Goal: Information Seeking & Learning: Find specific page/section

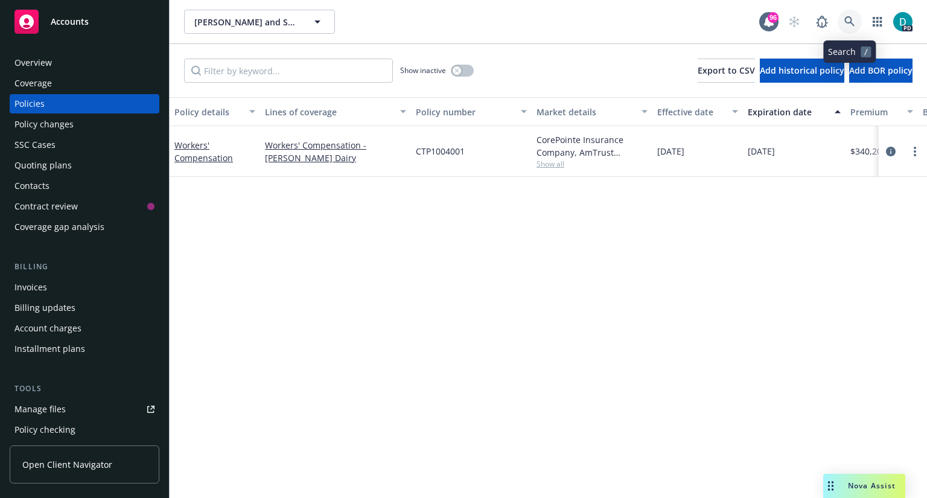
click at [850, 28] on link at bounding box center [849, 22] width 24 height 24
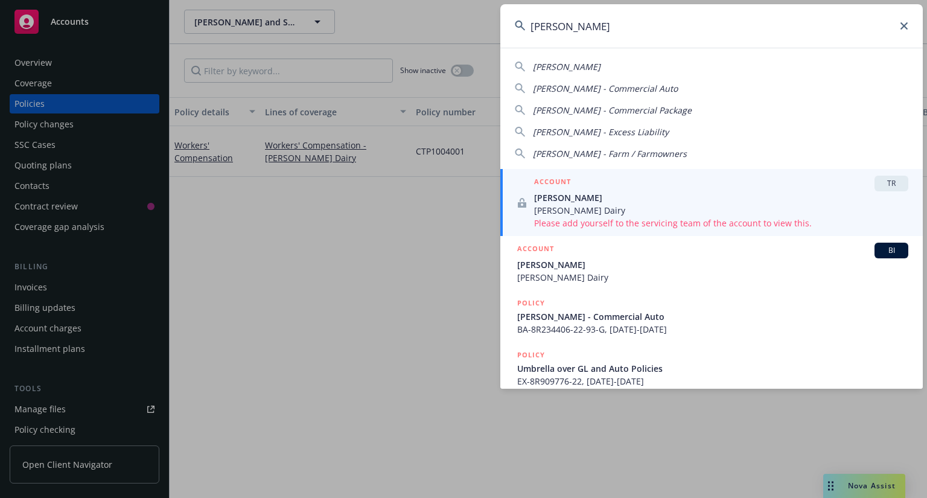
type input "tony sousa"
click at [565, 199] on span "[PERSON_NAME]" at bounding box center [721, 197] width 374 height 13
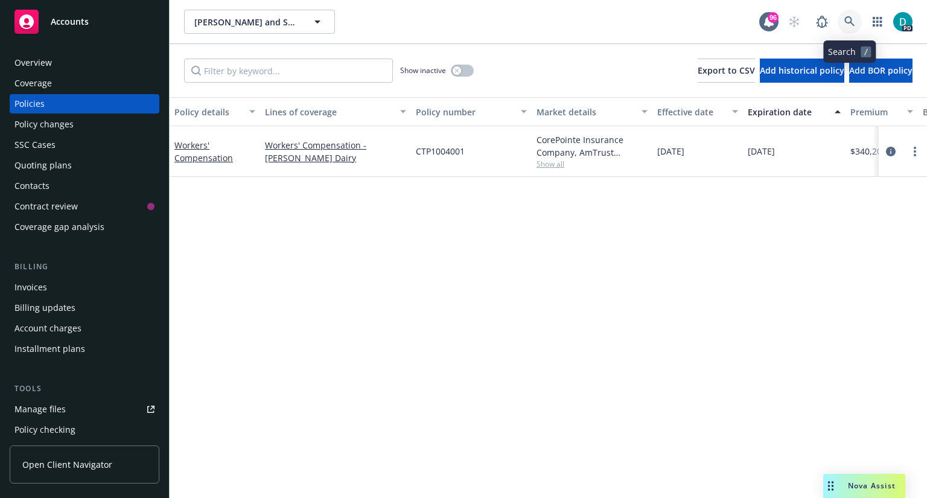
click at [852, 22] on icon at bounding box center [849, 21] width 11 height 11
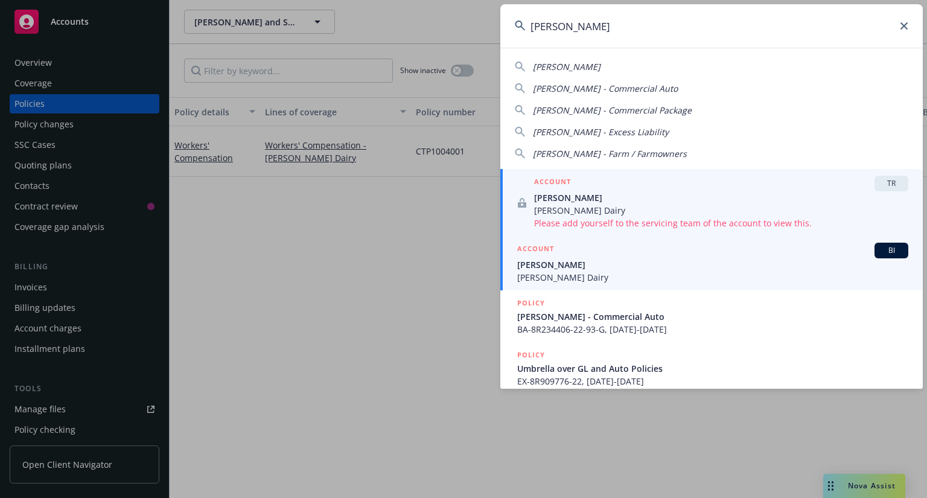
type input "[PERSON_NAME]"
click at [543, 268] on span "[PERSON_NAME]" at bounding box center [712, 264] width 391 height 13
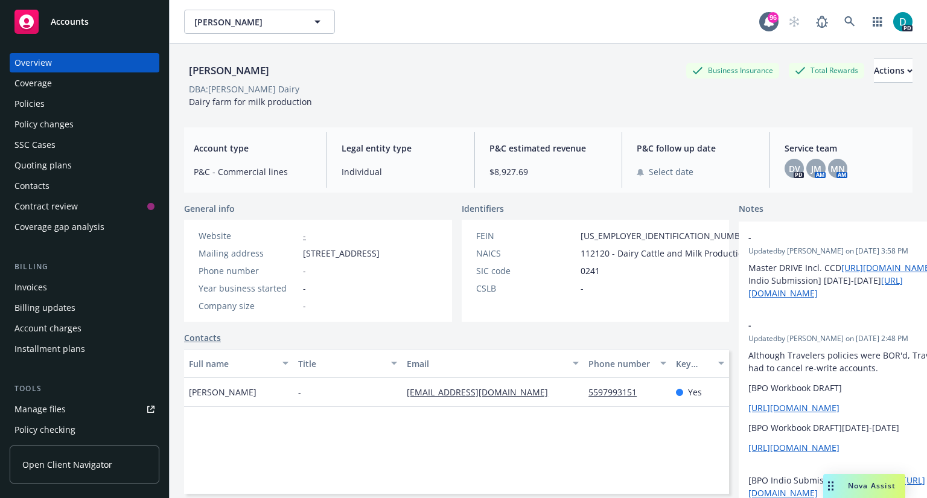
click at [43, 111] on div "Policies" at bounding box center [29, 103] width 30 height 19
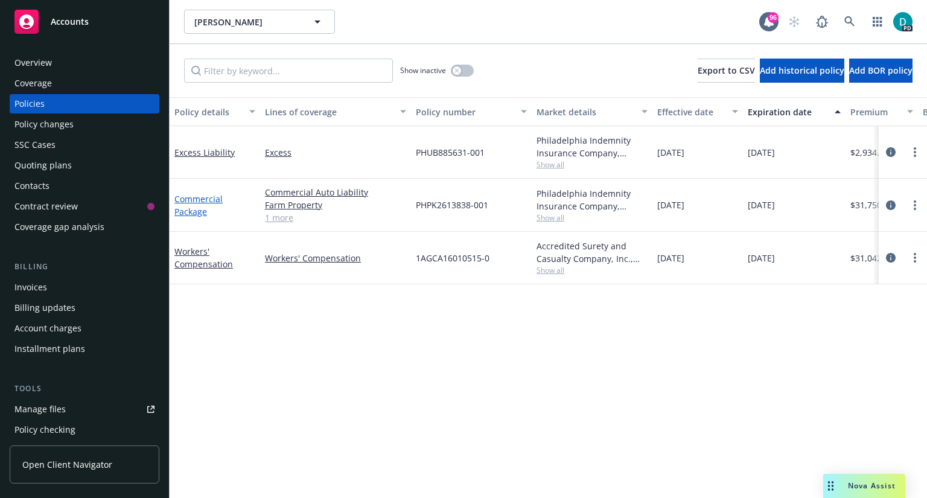
click at [198, 200] on link "Commercial Package" at bounding box center [198, 205] width 48 height 24
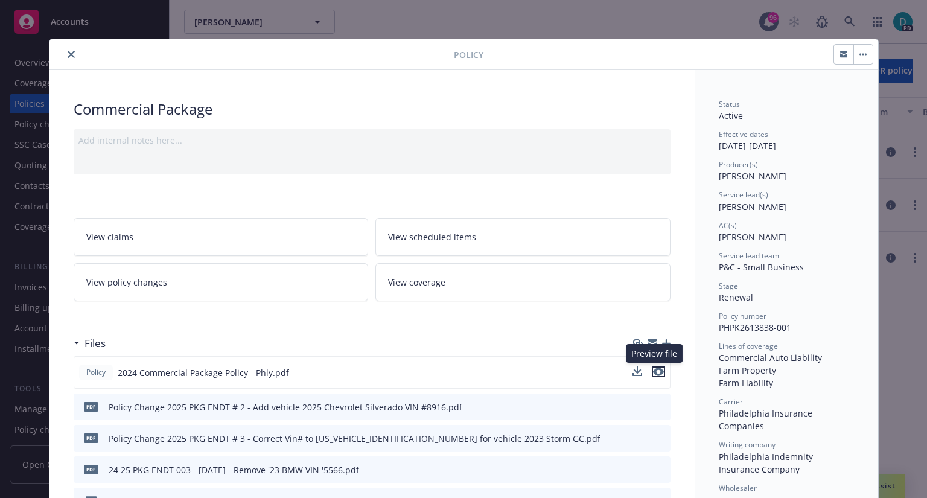
click at [655, 373] on icon "preview file" at bounding box center [658, 371] width 11 height 8
click at [658, 408] on button at bounding box center [660, 407] width 11 height 13
click at [657, 403] on icon "preview file" at bounding box center [658, 406] width 11 height 8
click at [64, 51] on button "close" at bounding box center [71, 54] width 14 height 14
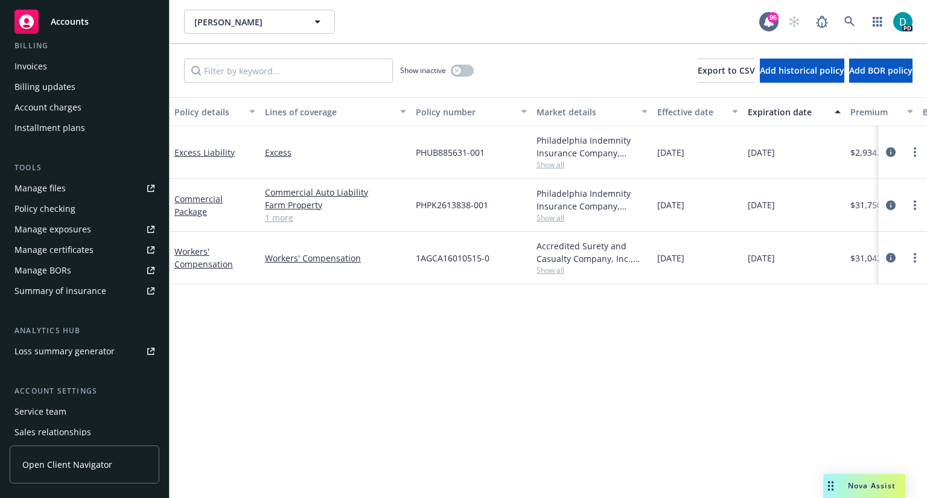
scroll to position [238, 0]
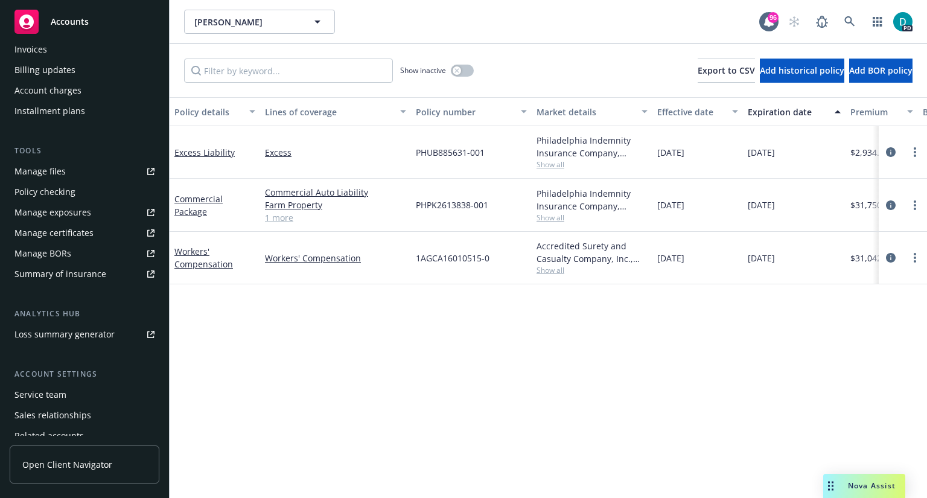
click at [48, 178] on div "Manage files" at bounding box center [39, 171] width 51 height 19
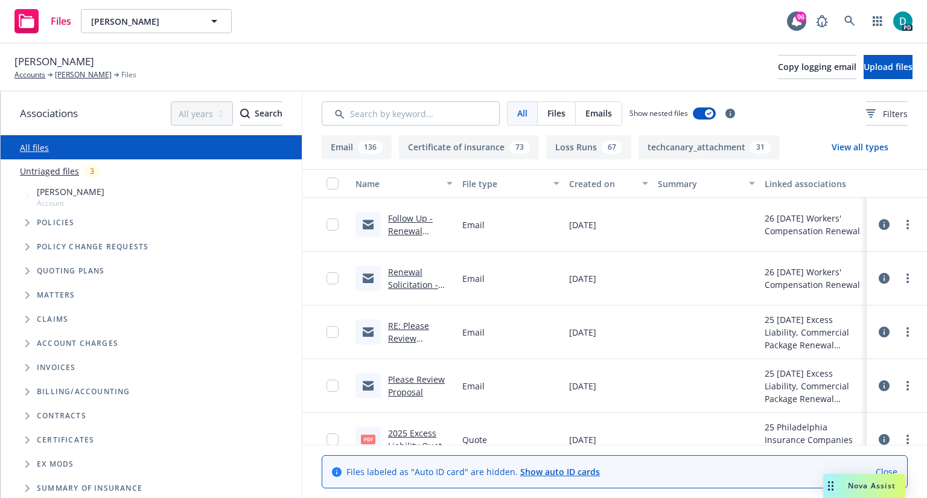
click at [554, 118] on span "Files" at bounding box center [556, 113] width 18 height 13
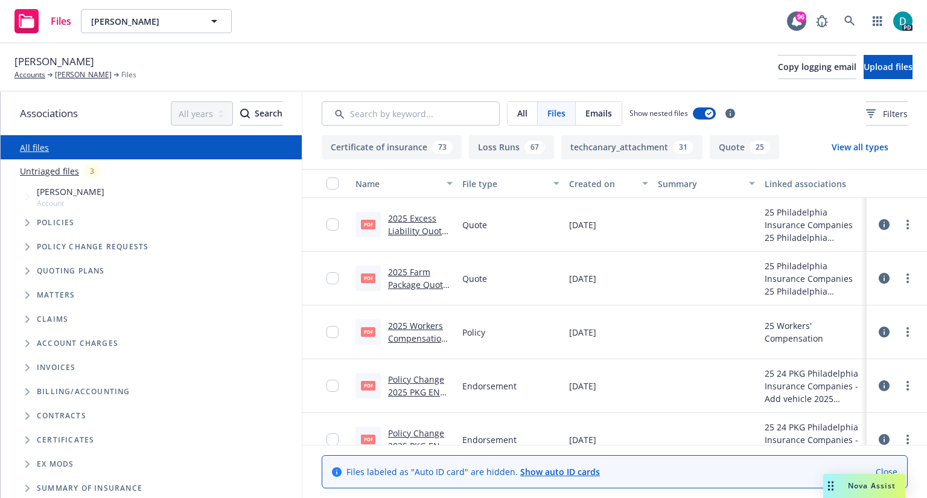
click at [379, 148] on button "Certificate of insurance 73" at bounding box center [392, 147] width 140 height 24
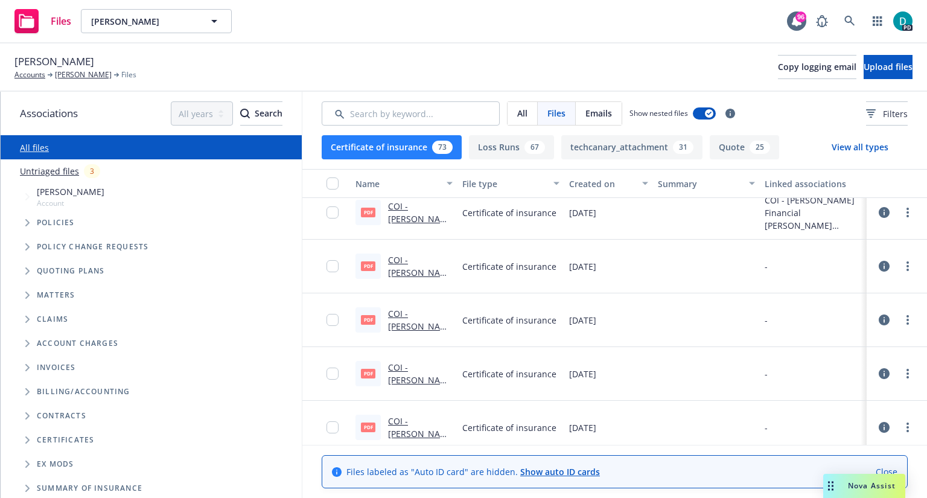
scroll to position [764, 0]
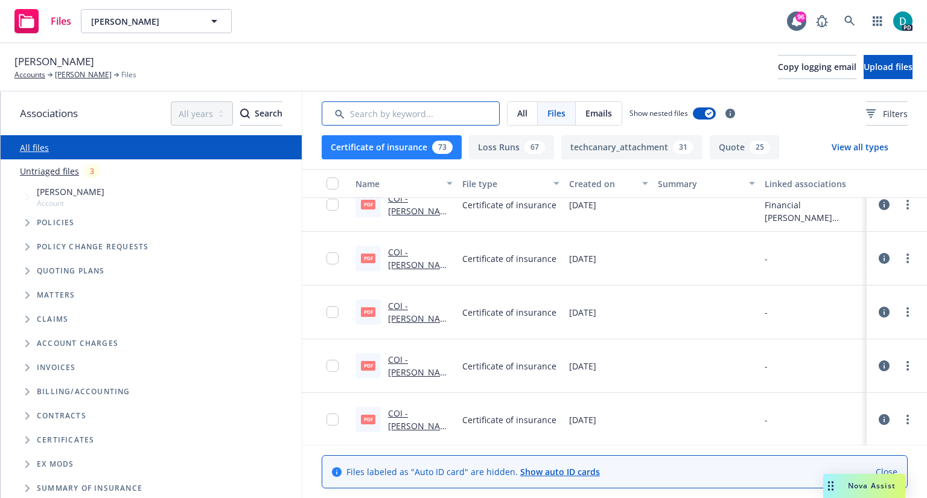
click at [392, 112] on input "Search by keyword..." at bounding box center [411, 113] width 178 height 24
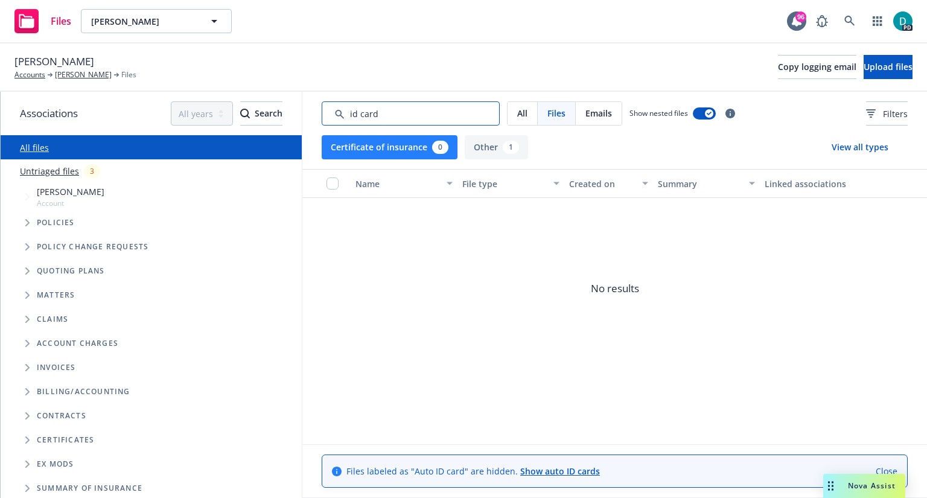
type input "id card"
click at [485, 151] on button "Other 1" at bounding box center [496, 147] width 63 height 24
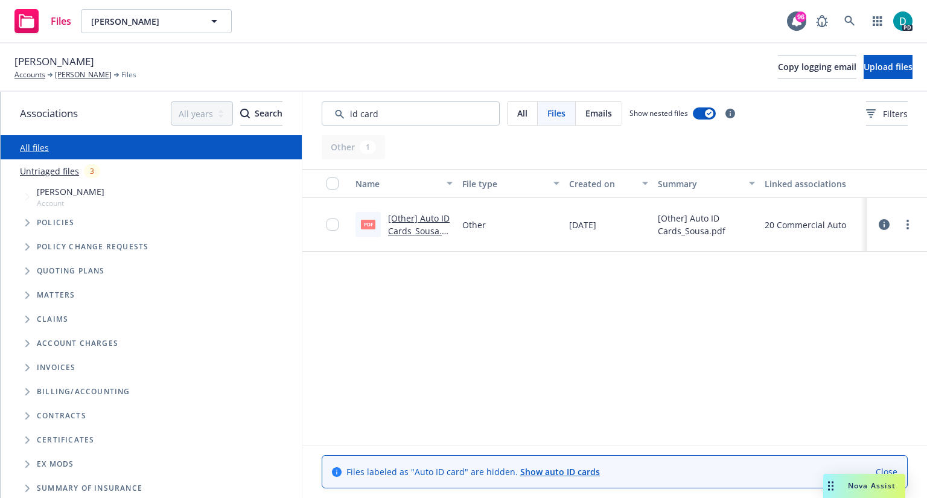
click at [417, 224] on div "[Other] Auto ID Cards_Sousa.pdf" at bounding box center [420, 224] width 65 height 25
click at [424, 214] on link "[Other] Auto ID Cards_Sousa.pdf" at bounding box center [419, 230] width 62 height 37
click at [38, 220] on span "Policies" at bounding box center [56, 222] width 38 height 7
click at [22, 223] on span "Tree Example" at bounding box center [26, 222] width 19 height 19
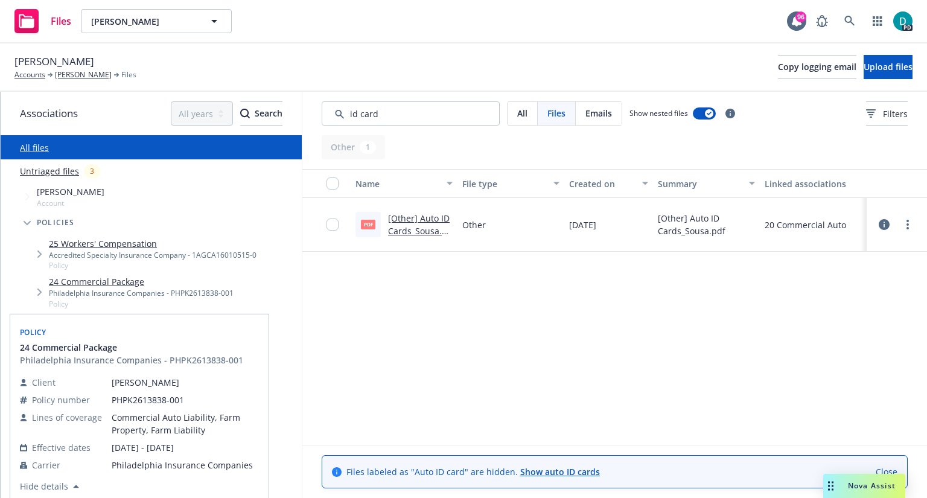
click at [89, 282] on link "24 Commercial Package" at bounding box center [141, 281] width 185 height 13
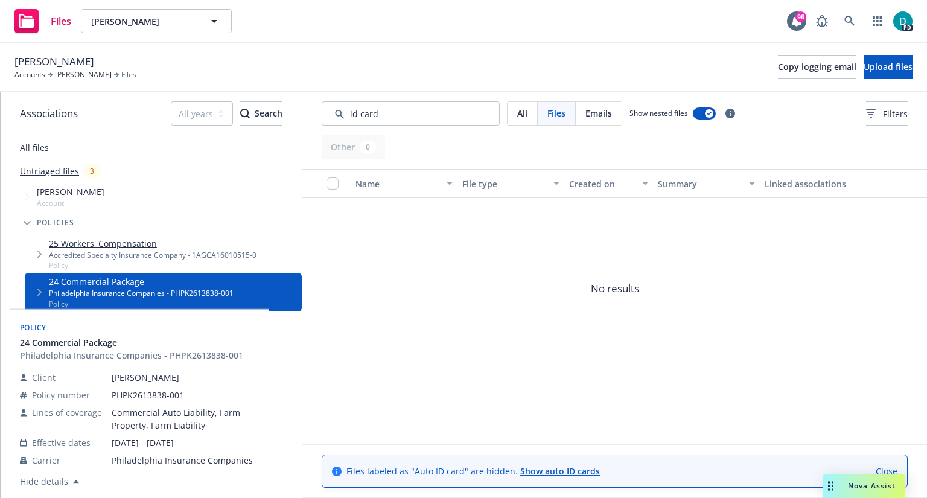
scroll to position [43, 0]
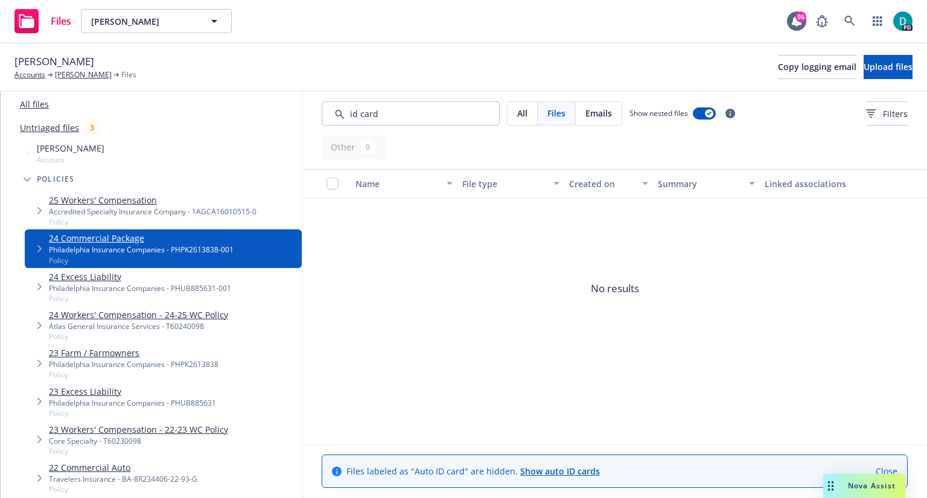
click at [39, 247] on icon "Tree Example" at bounding box center [39, 248] width 4 height 7
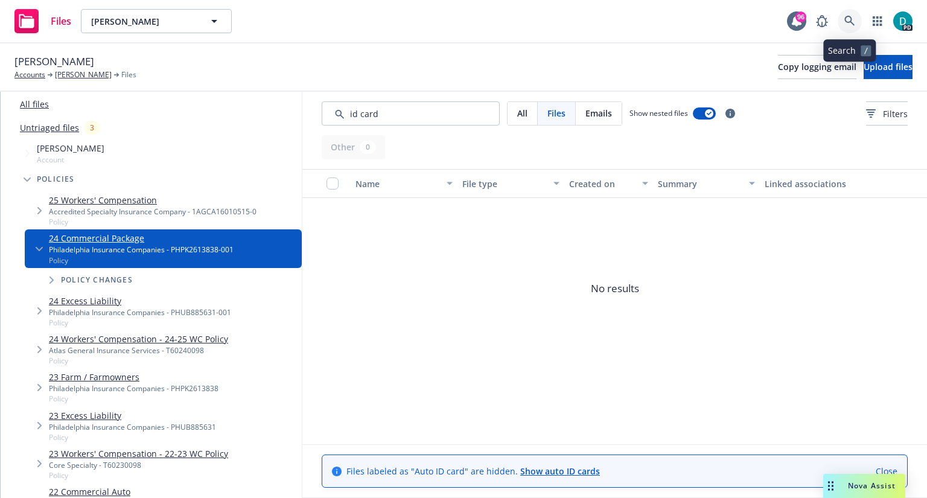
click at [852, 17] on icon at bounding box center [849, 21] width 11 height 11
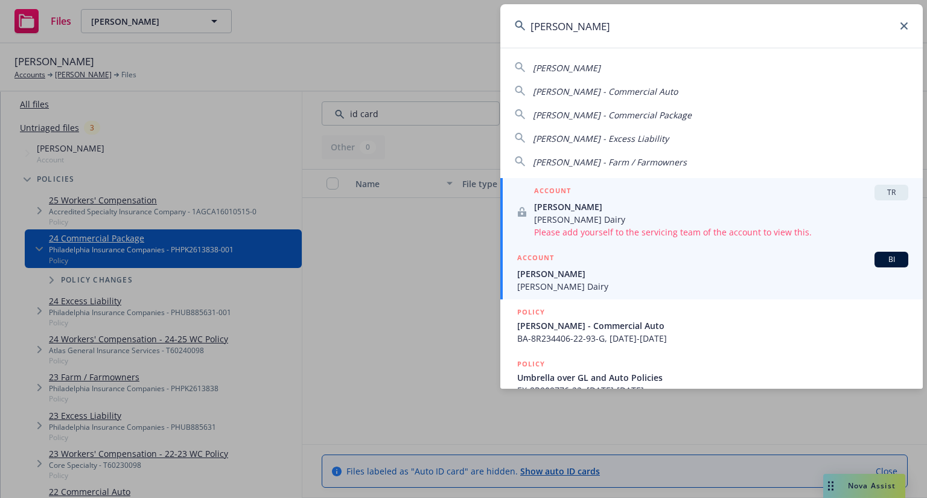
type input "tony sousa"
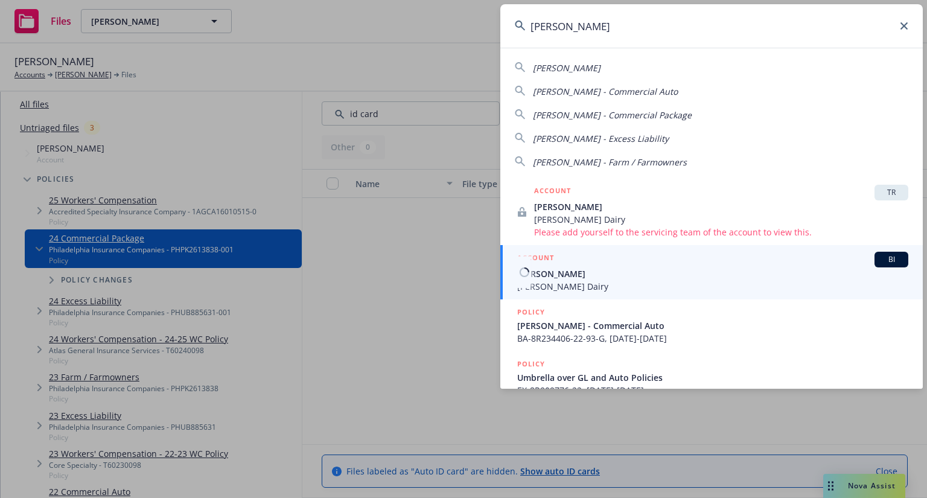
click at [552, 278] on span "[PERSON_NAME]" at bounding box center [712, 273] width 391 height 13
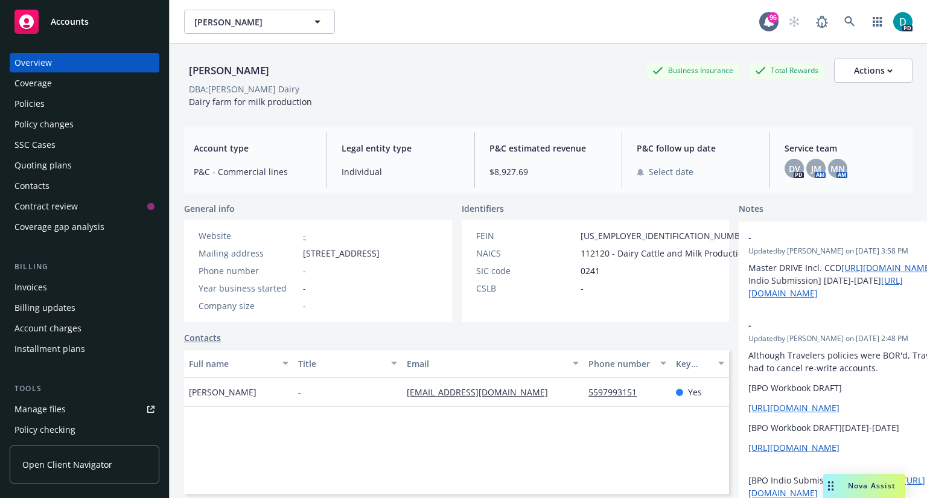
click at [34, 100] on div "Policies" at bounding box center [29, 103] width 30 height 19
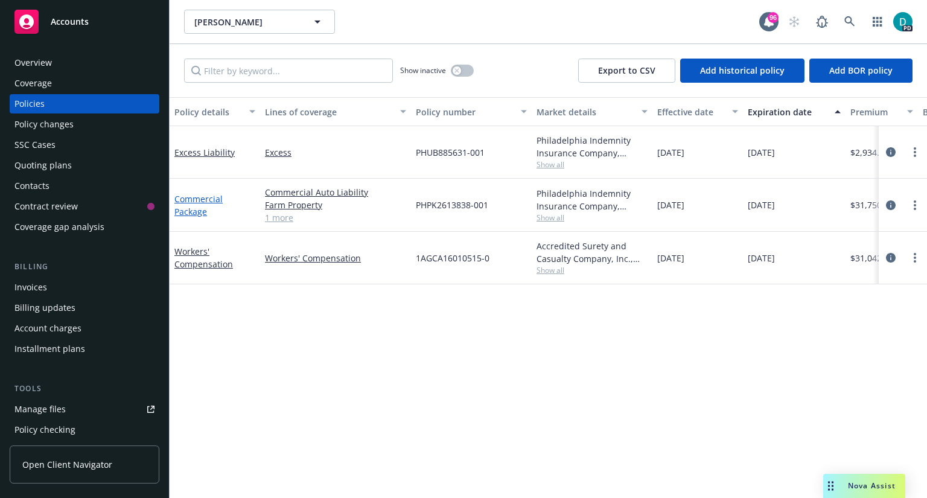
click at [197, 198] on link "Commercial Package" at bounding box center [198, 205] width 48 height 24
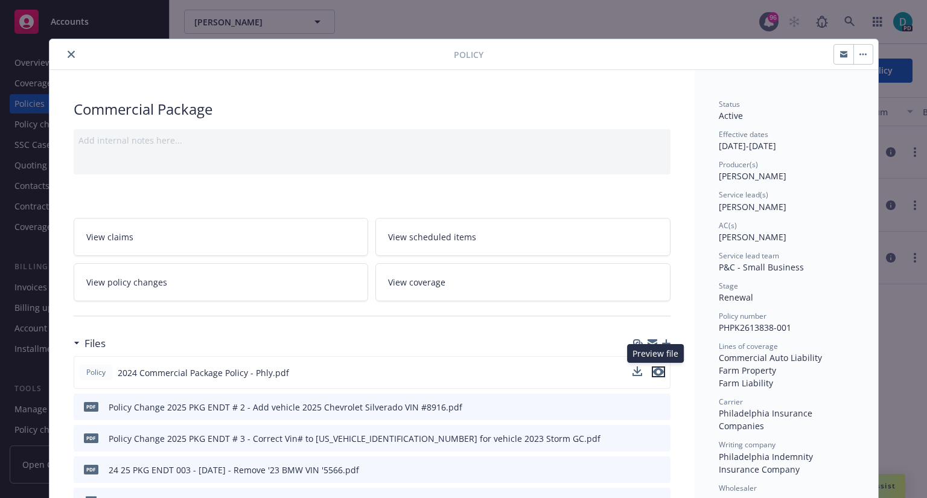
click at [653, 370] on icon "preview file" at bounding box center [658, 371] width 11 height 8
